Goal: Task Accomplishment & Management: Manage account settings

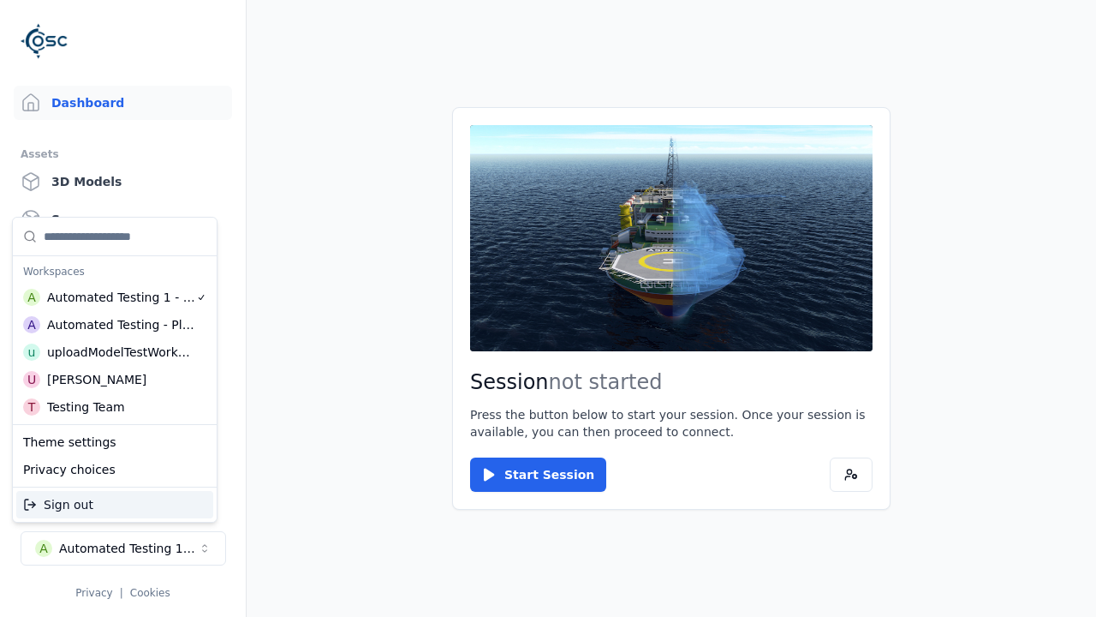
click at [115, 325] on div "Automated Testing - Playwright" at bounding box center [121, 324] width 148 height 17
click at [548, 308] on html "Support Dashboard Assets 3D Models Scenes Datasets Recordings Support Documenta…" at bounding box center [548, 308] width 1096 height 617
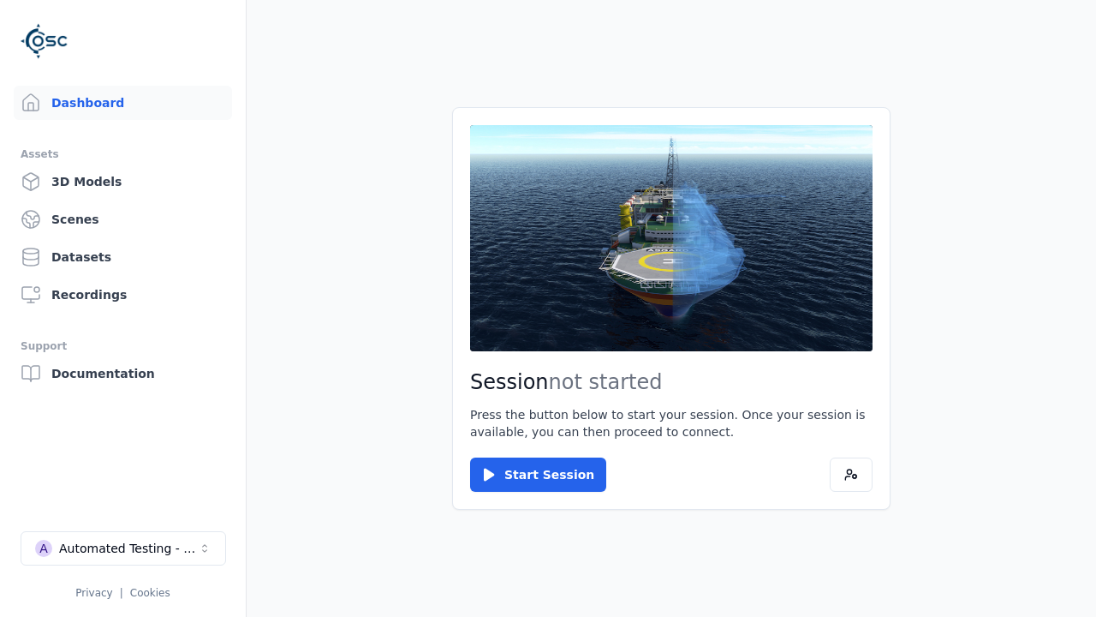
click at [122, 219] on link "Scenes" at bounding box center [123, 219] width 218 height 34
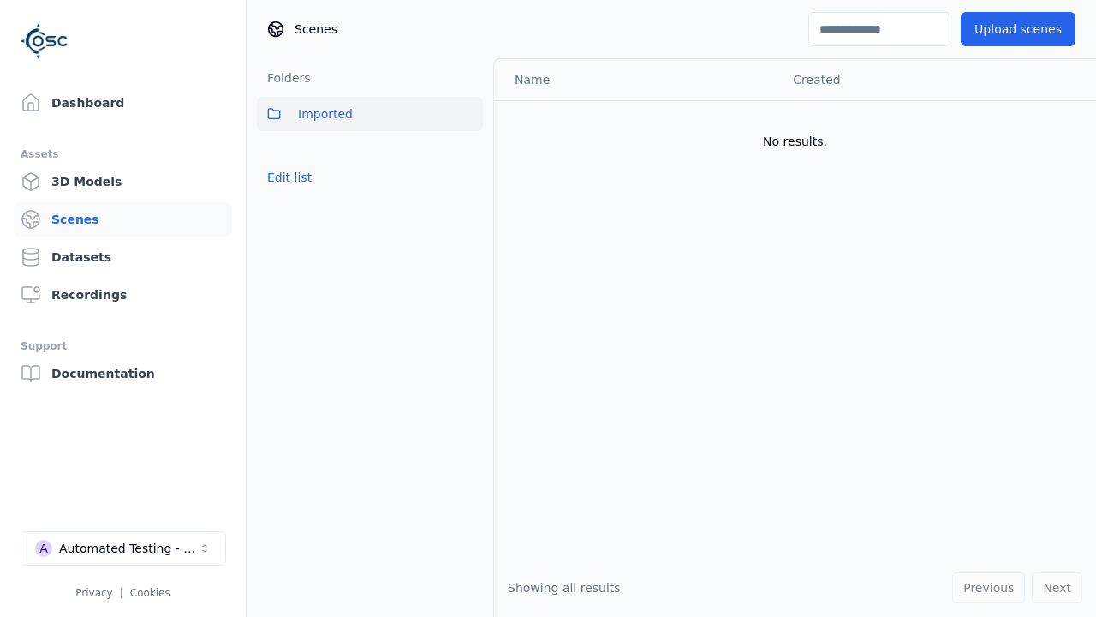
click at [289, 177] on button "Edit list" at bounding box center [289, 177] width 65 height 31
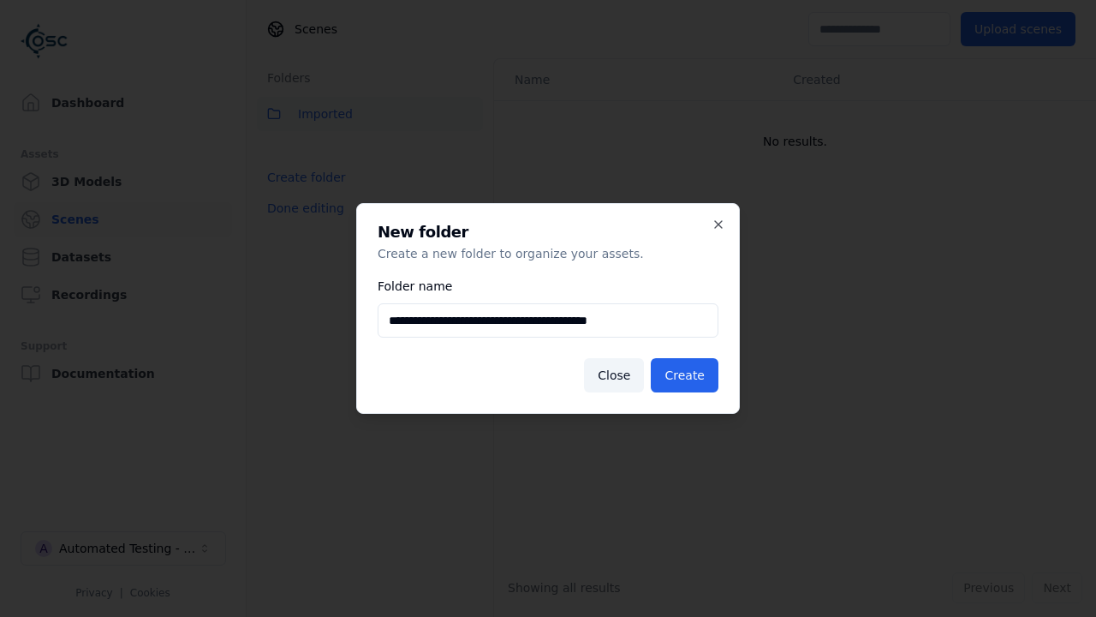
type input "**********"
click at [684, 375] on button "Create" at bounding box center [685, 375] width 68 height 34
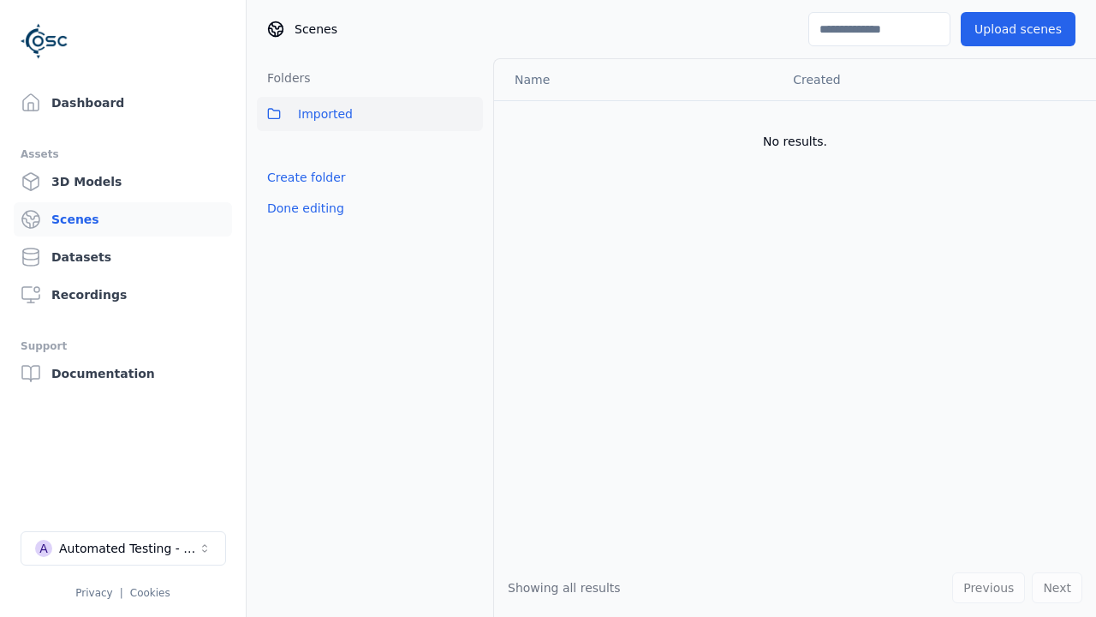
click at [305, 223] on button "Done editing" at bounding box center [306, 208] width 98 height 31
click at [289, 215] on button "Done editing" at bounding box center [306, 208] width 98 height 31
click at [469, 152] on html "Support Dashboard Assets 3D Models Scenes Datasets Recordings Support Documenta…" at bounding box center [548, 308] width 1096 height 617
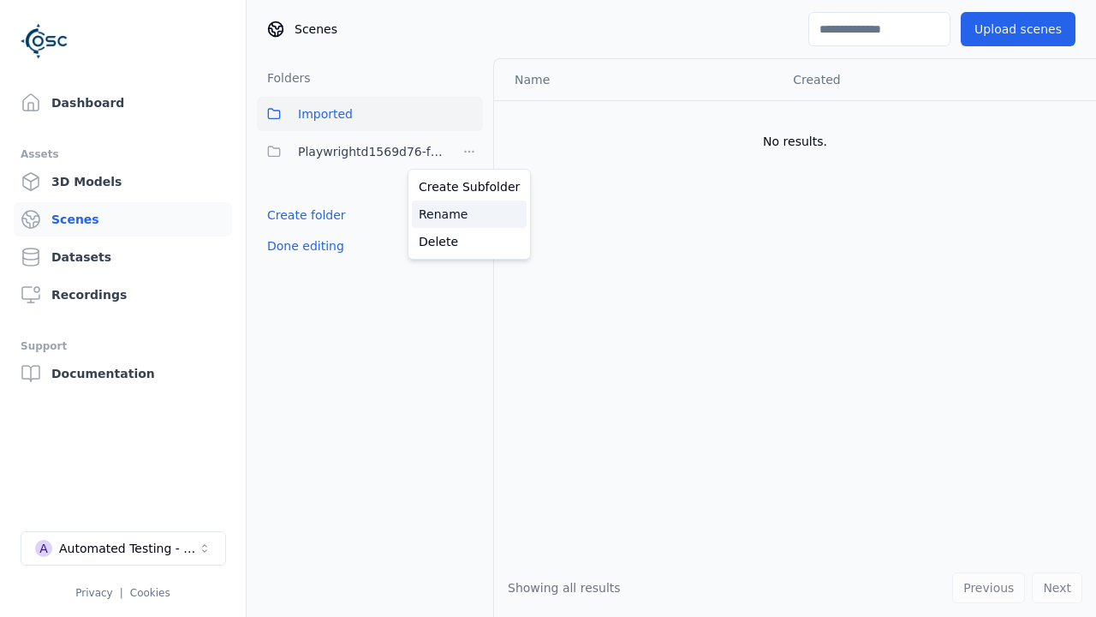
click at [469, 214] on div "Rename" at bounding box center [469, 213] width 115 height 27
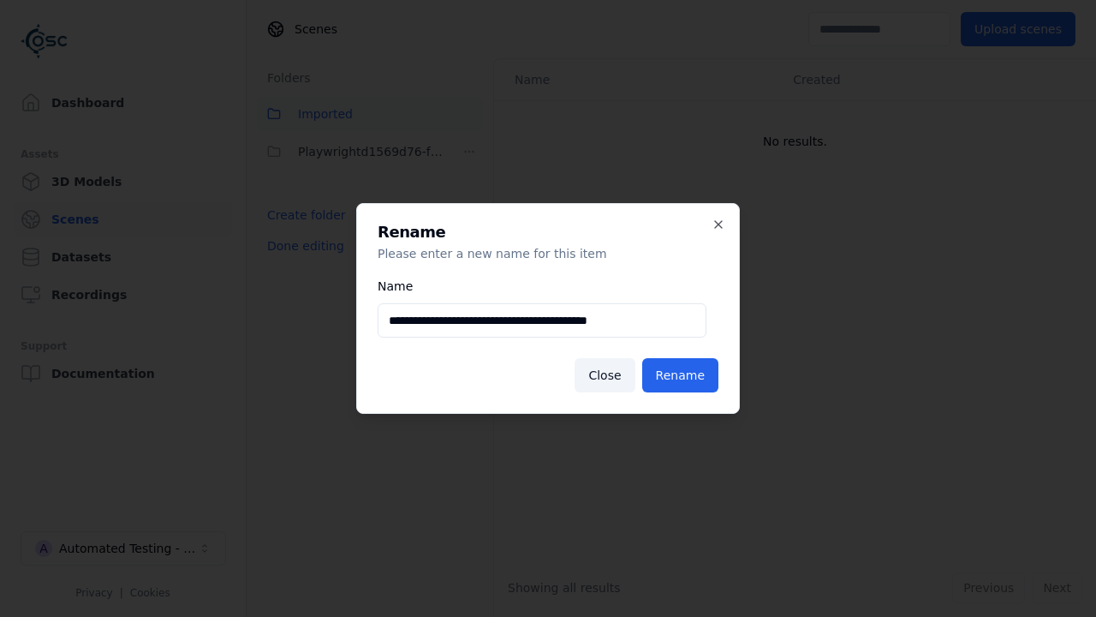
click at [542, 320] on input "**********" at bounding box center [542, 320] width 329 height 34
type input "**********"
click at [680, 375] on button "Rename" at bounding box center [680, 375] width 76 height 34
click at [305, 246] on button "Done editing" at bounding box center [306, 245] width 98 height 31
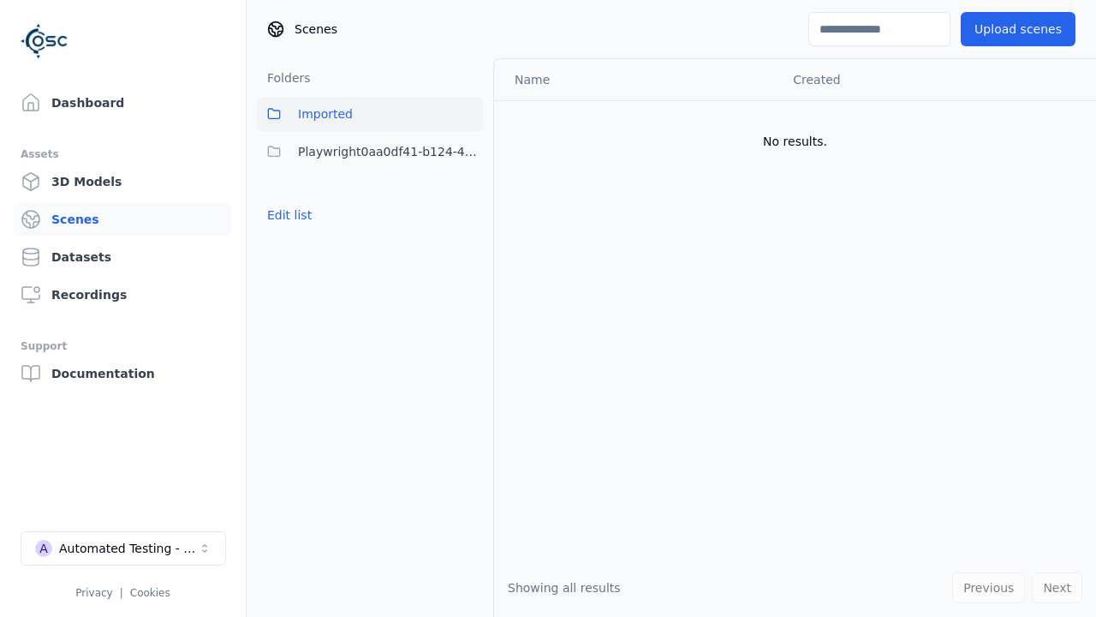
click at [289, 215] on button "Edit list" at bounding box center [289, 215] width 65 height 31
click at [469, 152] on html "Support Dashboard Assets 3D Models Scenes Datasets Recordings Support Documenta…" at bounding box center [548, 308] width 1096 height 617
